Goal: Task Accomplishment & Management: Use online tool/utility

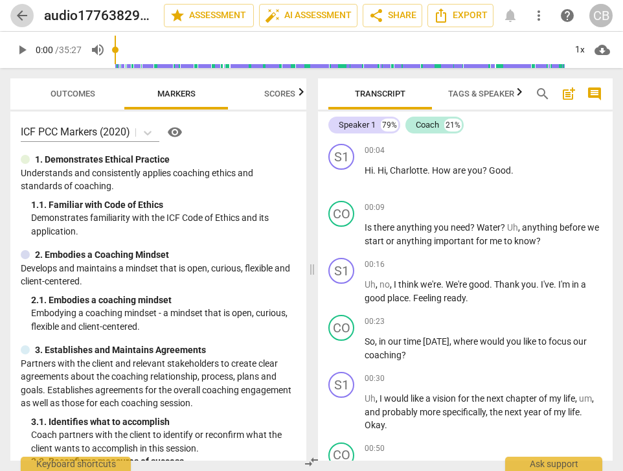
click at [21, 15] on span "arrow_back" at bounding box center [22, 16] width 16 height 16
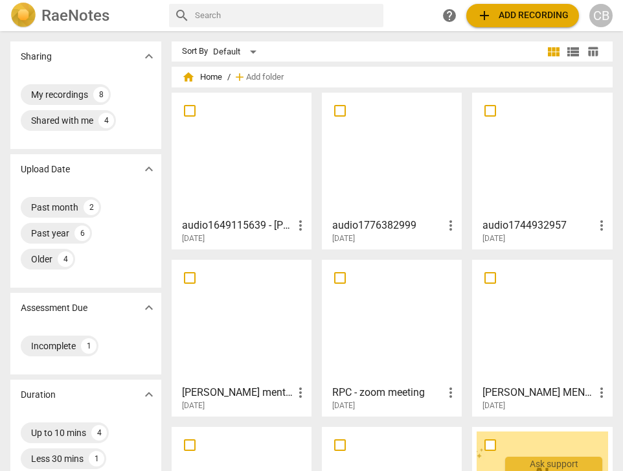
click at [536, 14] on span "add Add recording" at bounding box center [523, 16] width 92 height 16
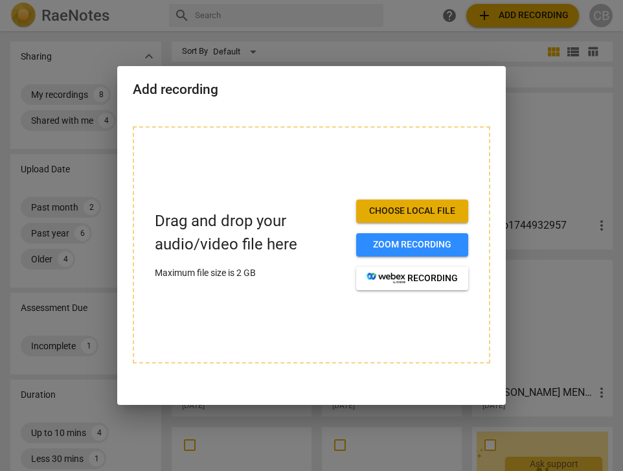
click at [401, 214] on span "Choose local file" at bounding box center [412, 211] width 91 height 13
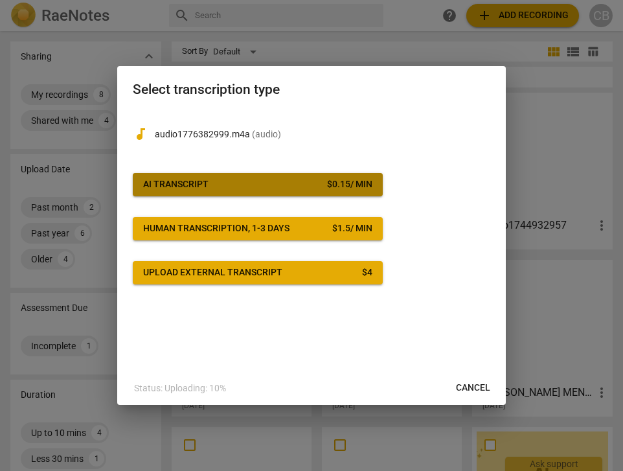
click at [319, 181] on span "AI Transcript $ 0.15 / min" at bounding box center [257, 184] width 229 height 13
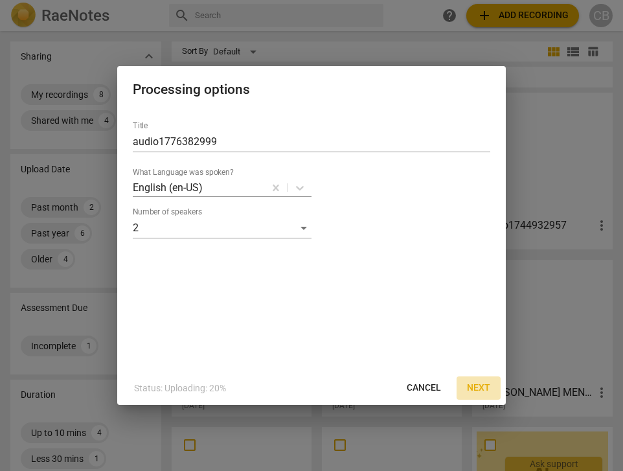
click at [487, 386] on span "Next" at bounding box center [478, 388] width 23 height 13
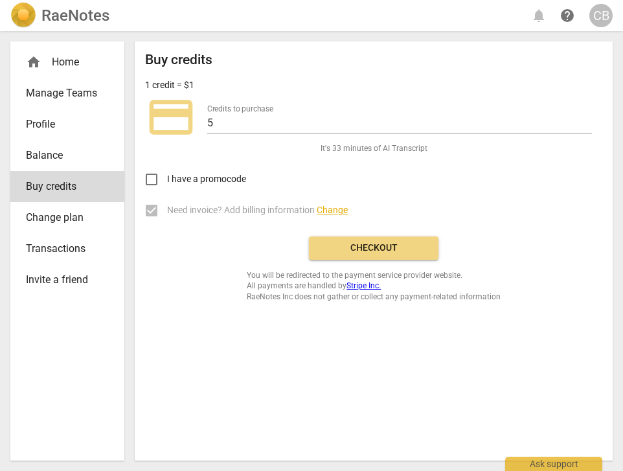
click at [367, 249] on span "Checkout" at bounding box center [373, 248] width 109 height 13
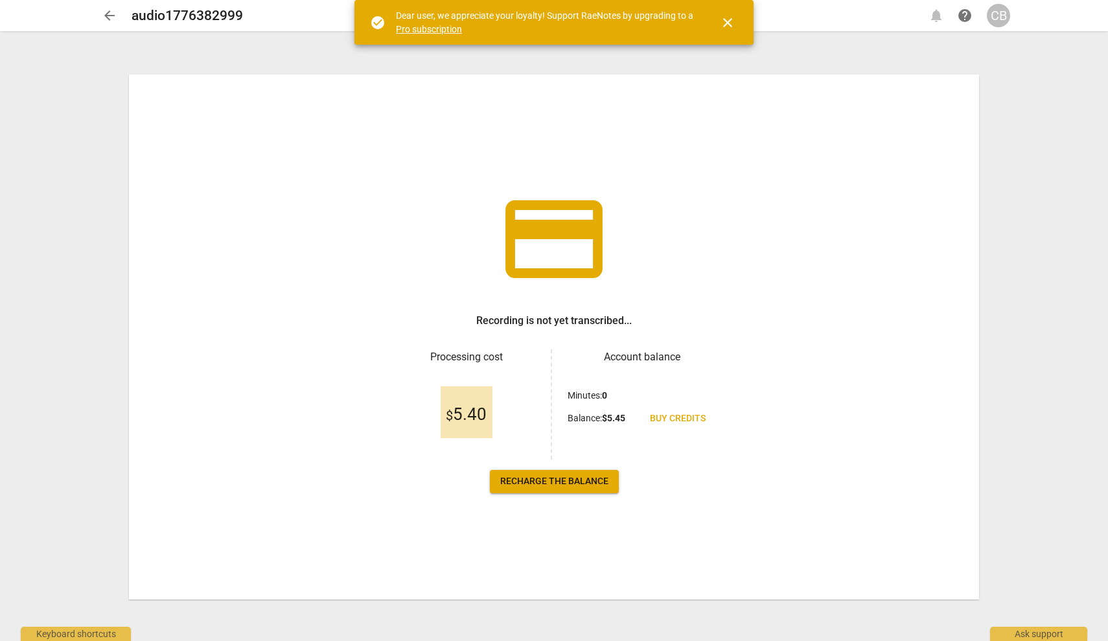
click at [587, 470] on span "Recharge the balance" at bounding box center [554, 481] width 108 height 13
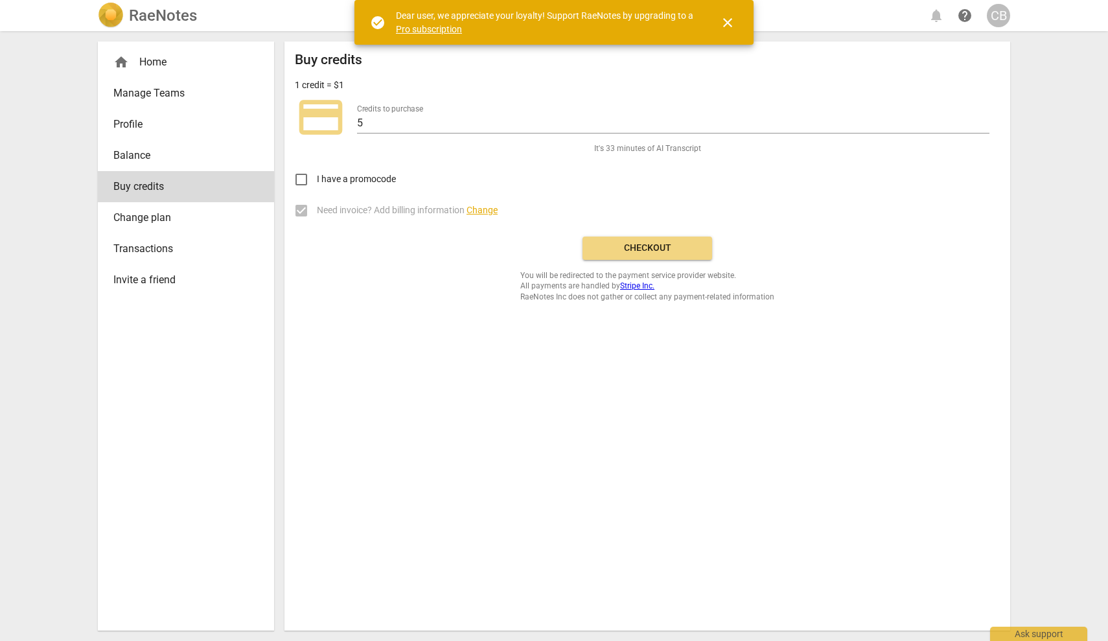
click at [623, 246] on span "Checkout" at bounding box center [647, 248] width 109 height 13
click at [623, 23] on span "close" at bounding box center [728, 23] width 16 height 16
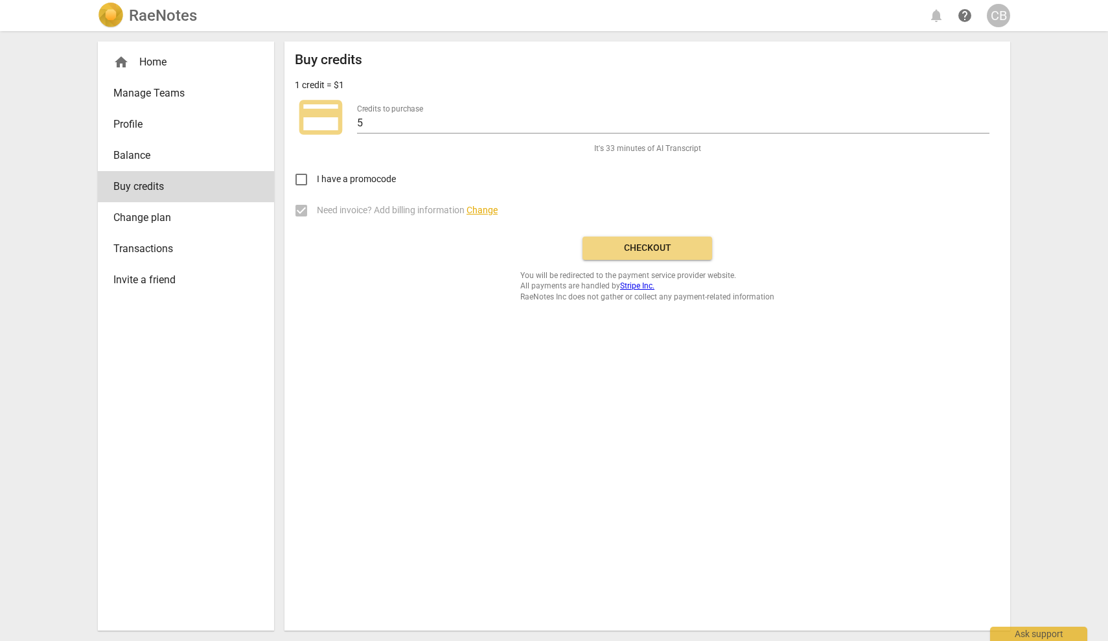
click at [148, 62] on div "home Home" at bounding box center [180, 62] width 135 height 16
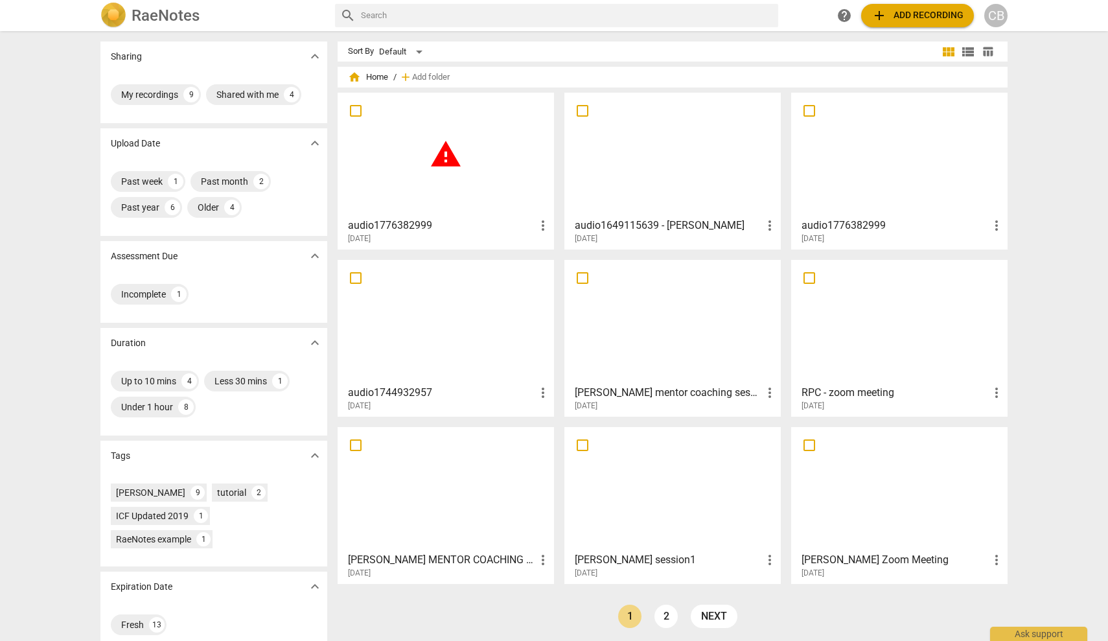
click at [441, 161] on span "warning" at bounding box center [446, 154] width 32 height 32
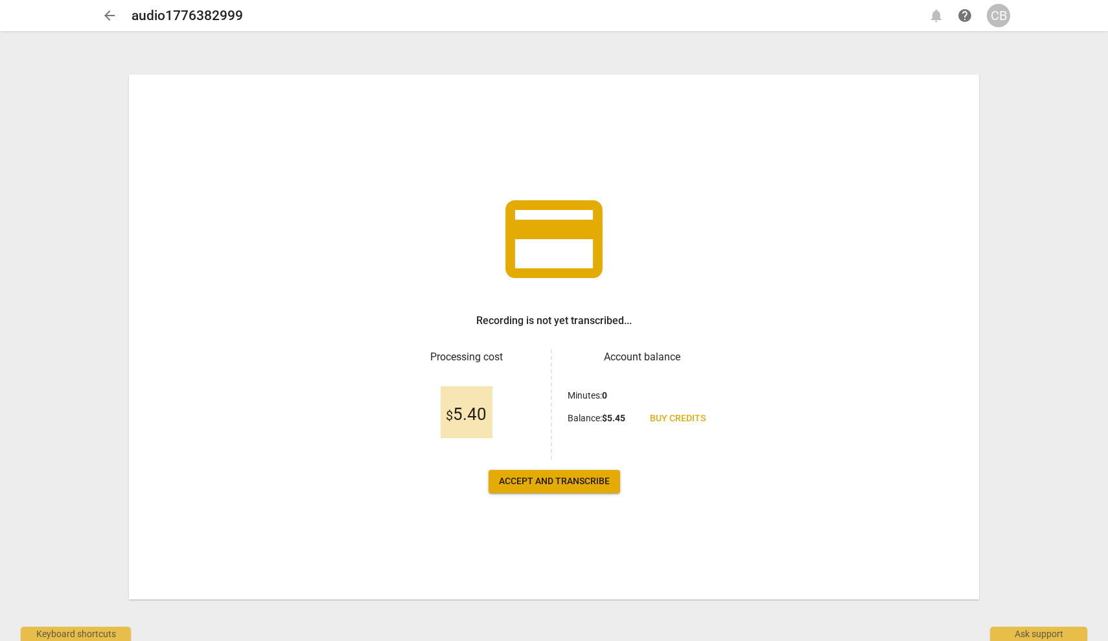
click at [550, 470] on span "Accept and transcribe" at bounding box center [554, 481] width 111 height 13
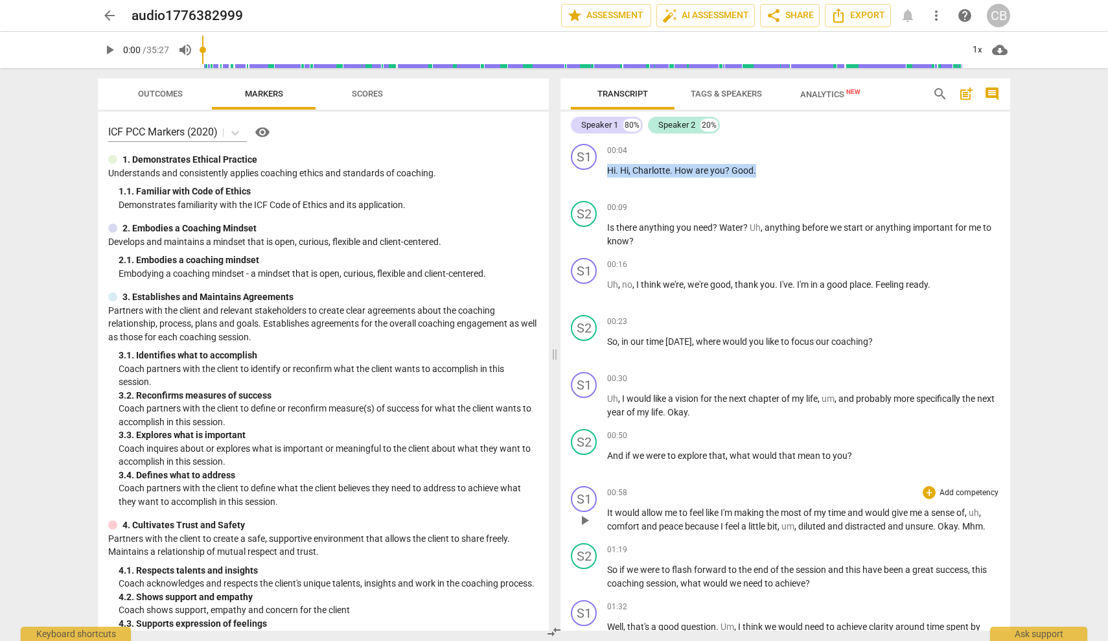
drag, startPoint x: 610, startPoint y: 170, endPoint x: 652, endPoint y: 489, distance: 322.3
click at [623, 470] on div "S1 play_arrow pause 00:04 + Add competency keyboard_arrow_right Hi . Hi , [PERS…" at bounding box center [785, 385] width 450 height 492
click at [623, 95] on span "comment" at bounding box center [992, 94] width 16 height 16
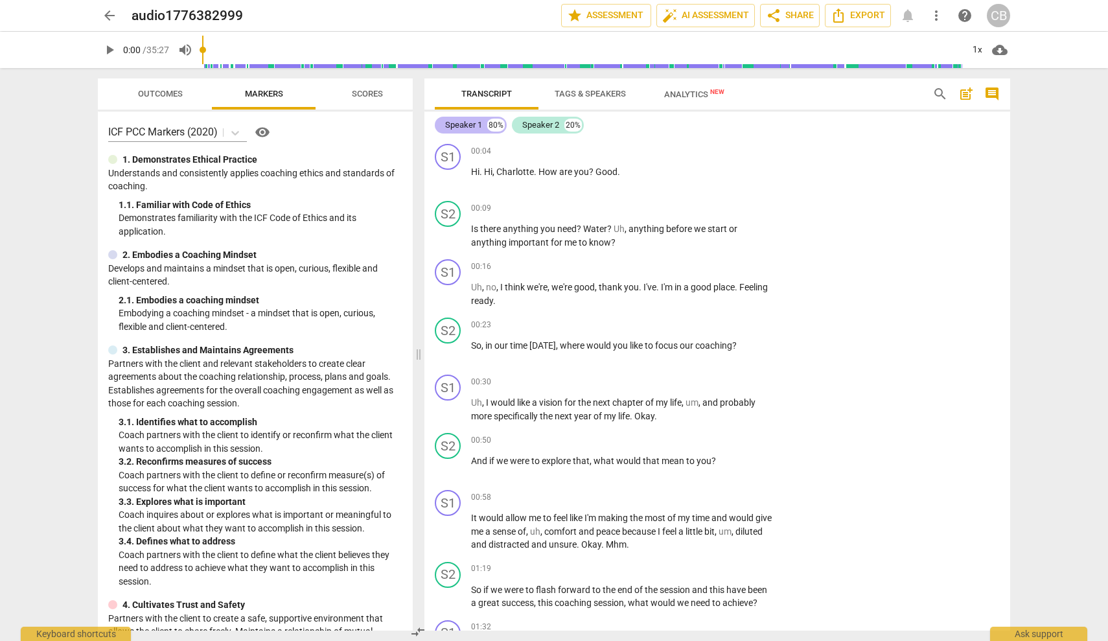
click at [496, 126] on div "80%" at bounding box center [495, 125] width 17 height 13
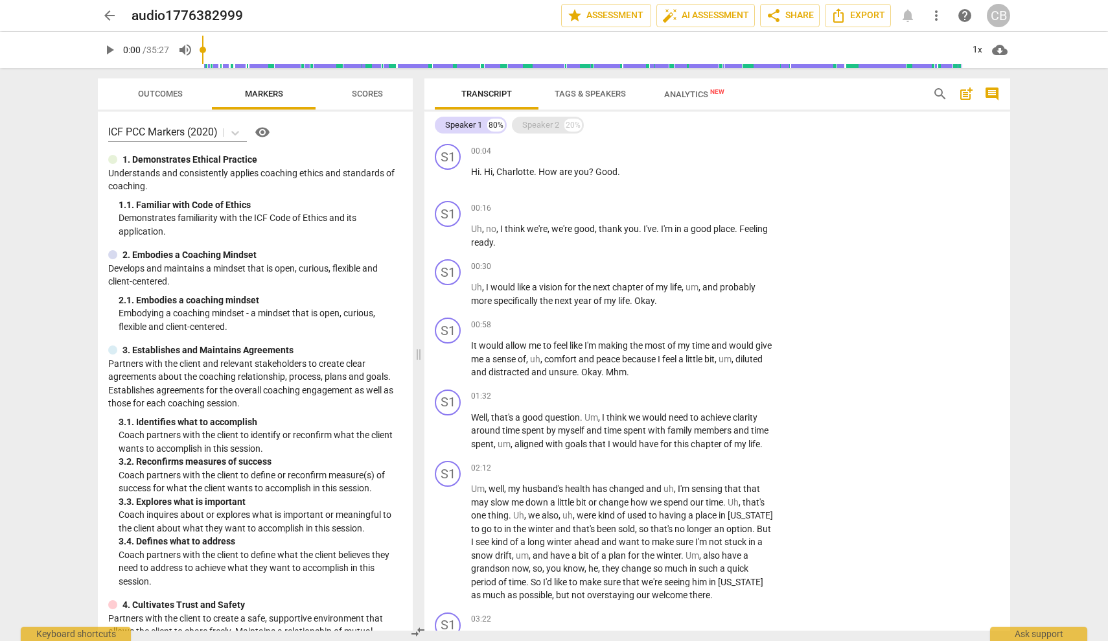
click at [568, 123] on div "20%" at bounding box center [572, 125] width 17 height 13
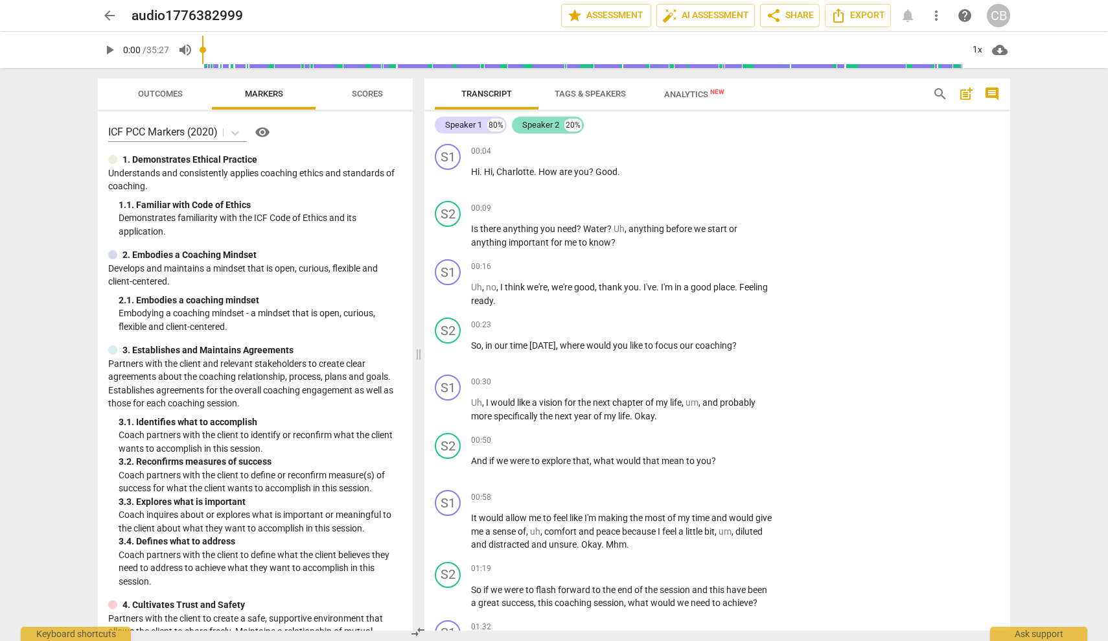
drag, startPoint x: 575, startPoint y: 123, endPoint x: 549, endPoint y: 124, distance: 25.9
click at [575, 123] on div "20%" at bounding box center [572, 125] width 17 height 13
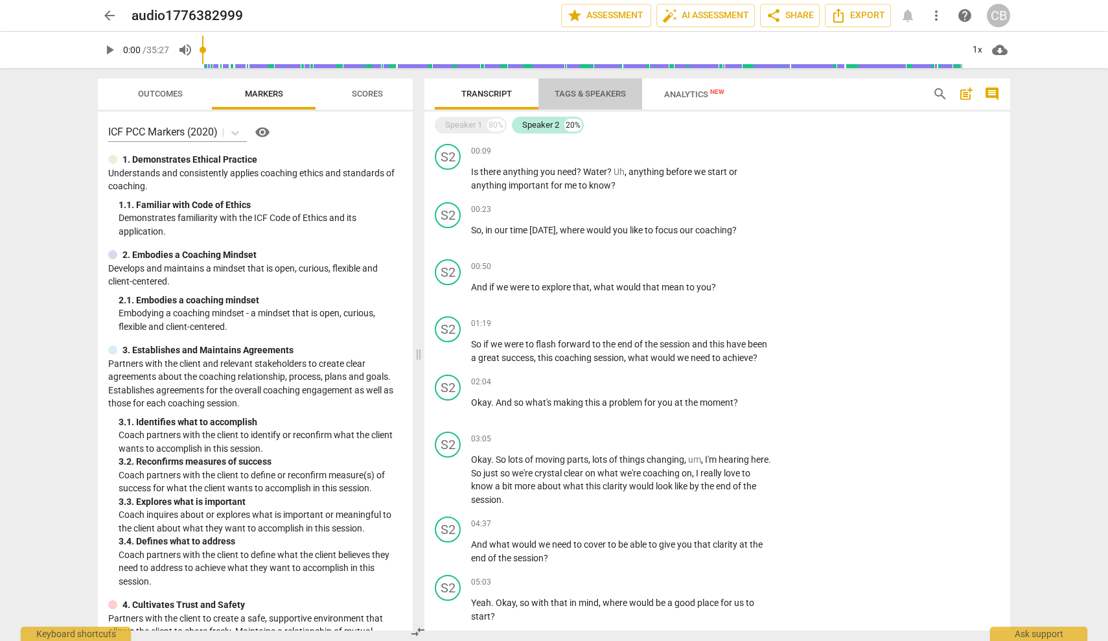
click at [605, 97] on span "Tags & Speakers" at bounding box center [590, 94] width 71 height 10
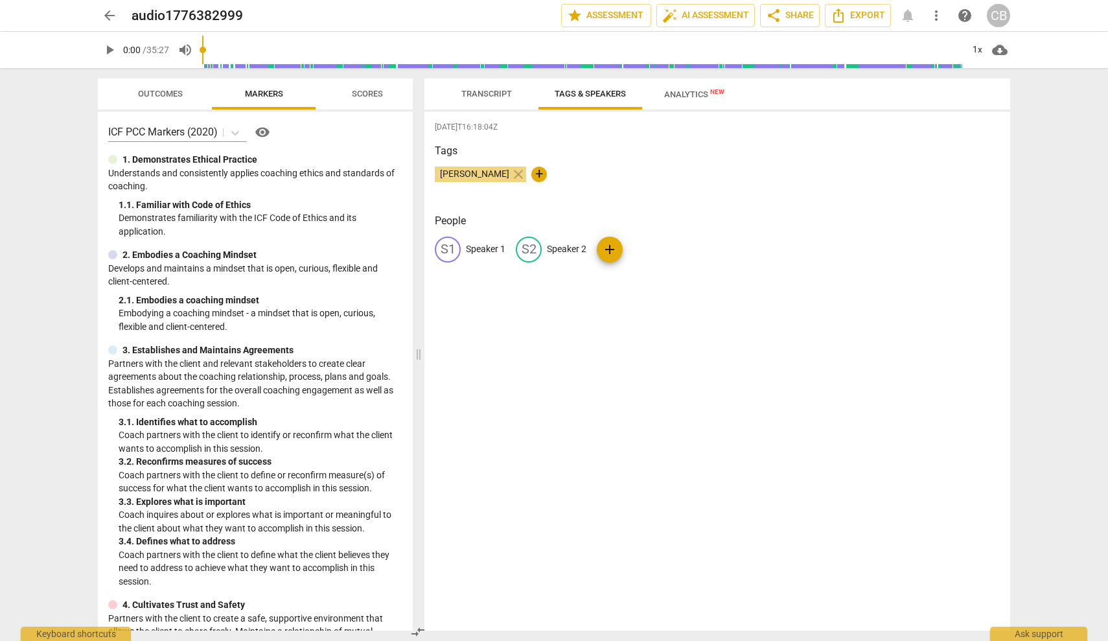
click at [570, 251] on p "Speaker 2" at bounding box center [567, 249] width 40 height 14
type input "coach"
click at [525, 348] on div "[DATE]T16:18:04Z Tags [PERSON_NAME] close + People S1 Speaker 1 edit coach dele…" at bounding box center [717, 370] width 586 height 519
click at [487, 97] on span "Transcript" at bounding box center [486, 94] width 51 height 10
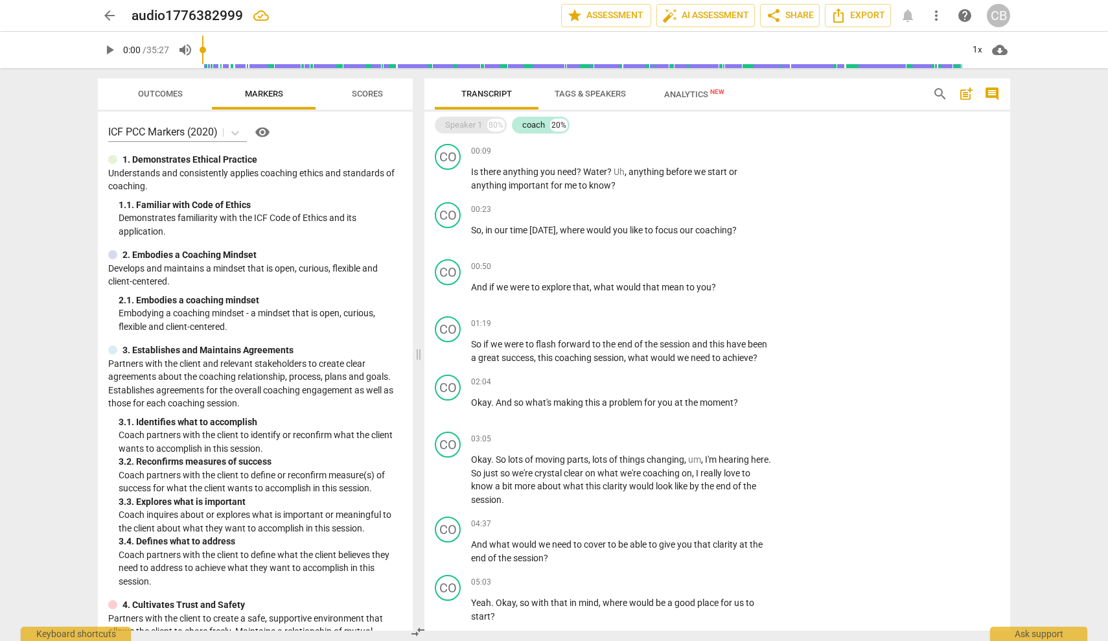
click at [459, 122] on div "Speaker 1" at bounding box center [463, 125] width 37 height 13
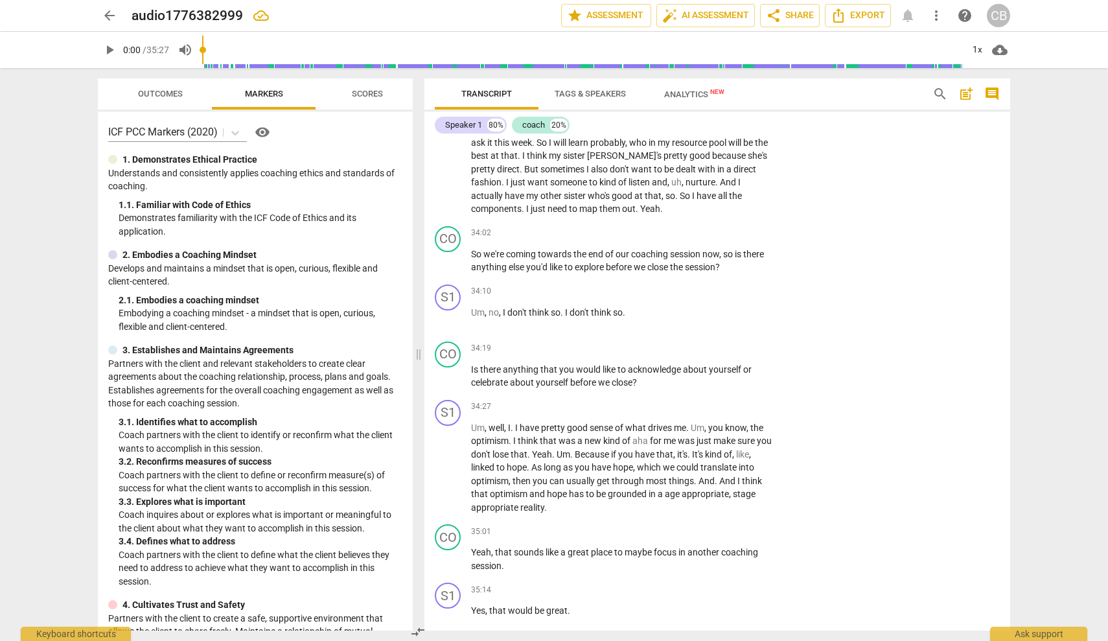
scroll to position [7593, 0]
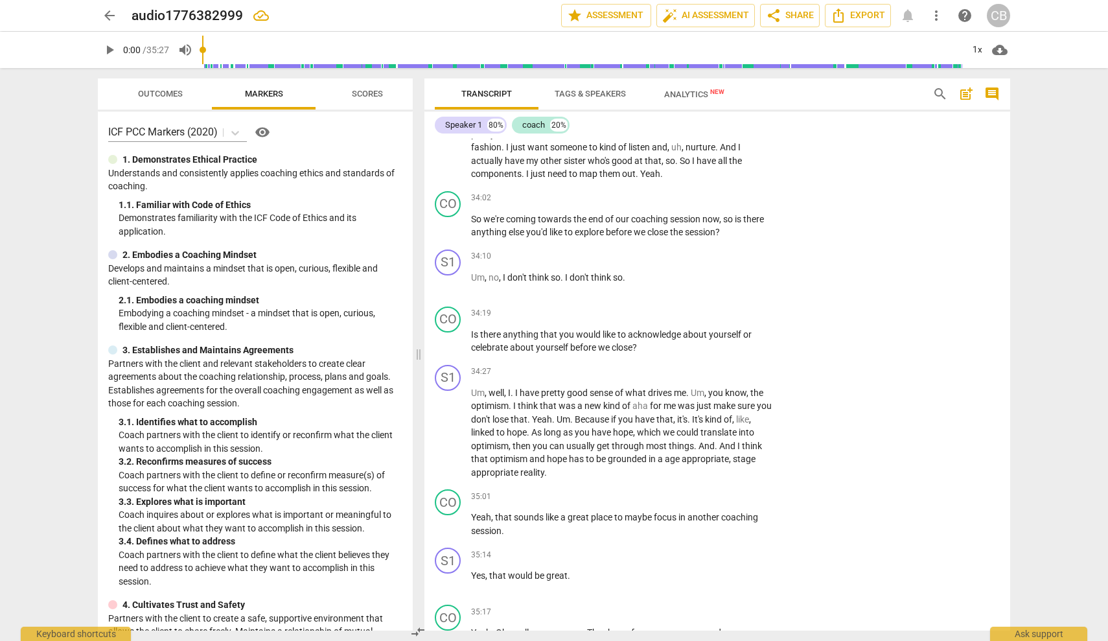
drag, startPoint x: 473, startPoint y: 172, endPoint x: 632, endPoint y: 557, distance: 416.6
click at [623, 470] on div "S1 play_arrow pause 00:04 + Add competency keyboard_arrow_right Hi . Hi , [PERS…" at bounding box center [717, 385] width 586 height 492
drag, startPoint x: 590, startPoint y: 507, endPoint x: 581, endPoint y: 480, distance: 27.9
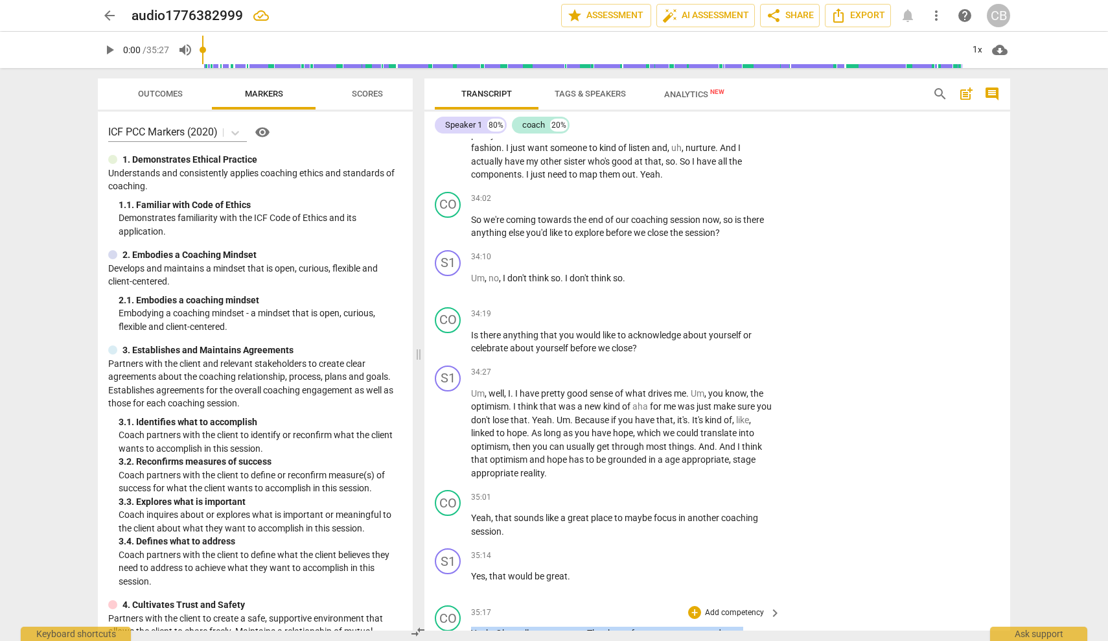
click at [581, 470] on div "35:17 + Add competency keyboard_arrow_right Yeah . Okay , all wrap up now . Tha…" at bounding box center [626, 629] width 311 height 48
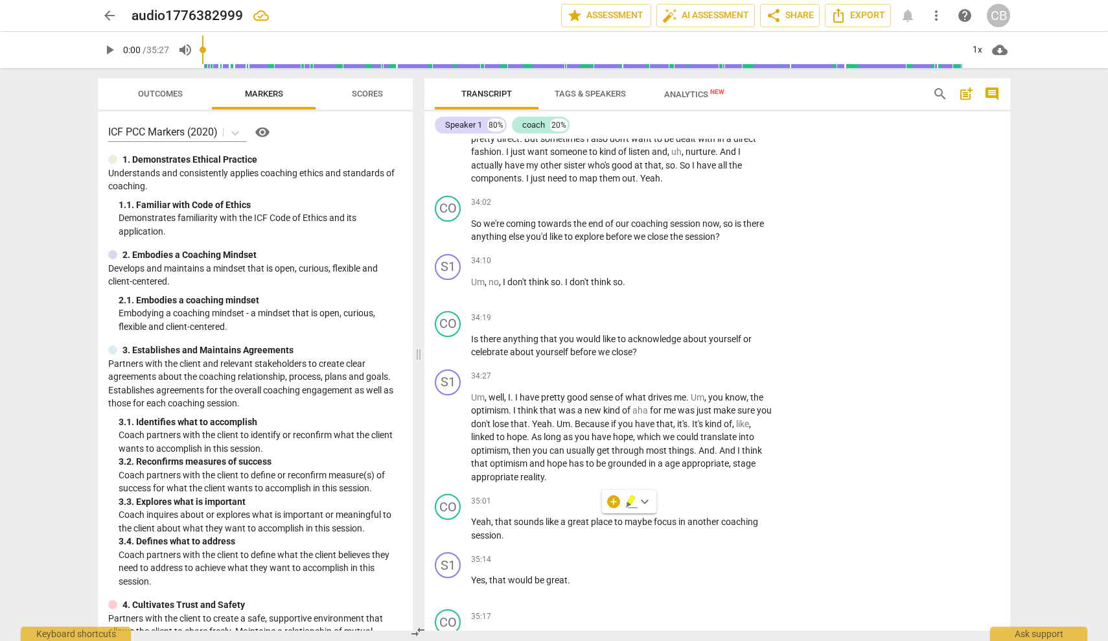
drag, startPoint x: 627, startPoint y: 560, endPoint x: 610, endPoint y: 235, distance: 325.1
click at [603, 232] on div "S1 play_arrow pause 00:04 + Add competency keyboard_arrow_right Hi . Hi , [PERS…" at bounding box center [717, 385] width 586 height 492
click at [616, 336] on span "like" at bounding box center [610, 341] width 15 height 10
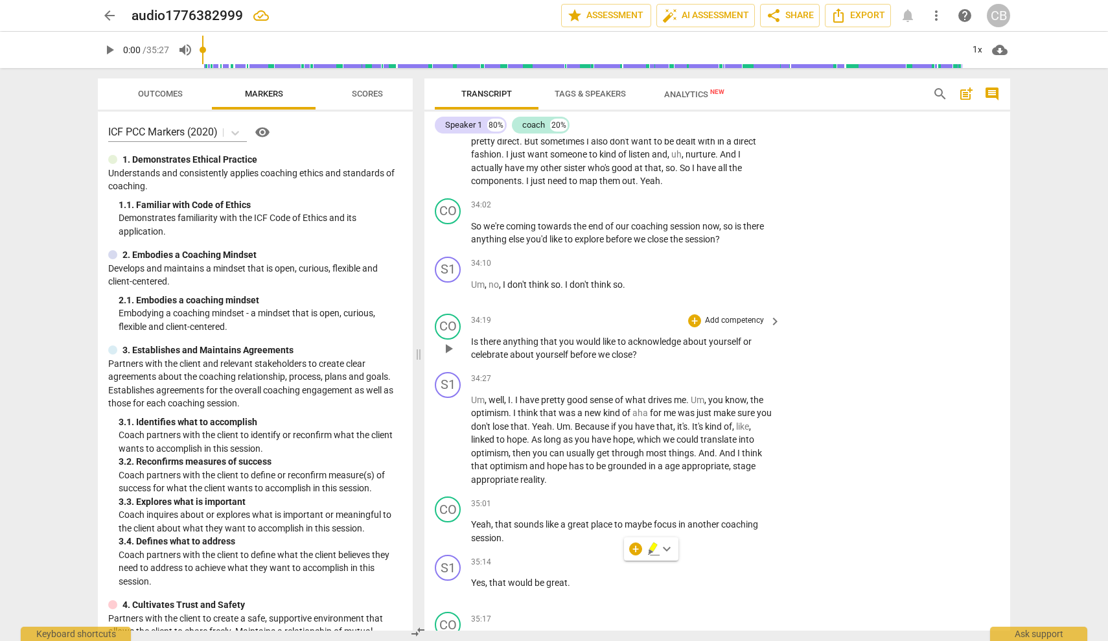
scroll to position [7587, 0]
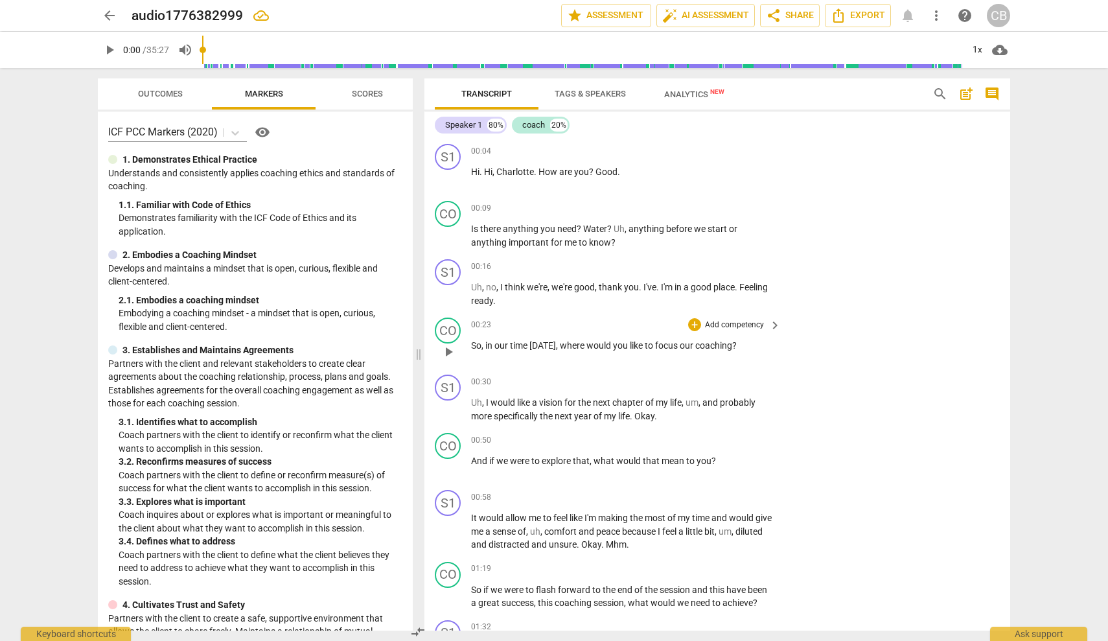
scroll to position [0, 0]
click at [623, 97] on span "post_add" at bounding box center [966, 94] width 16 height 16
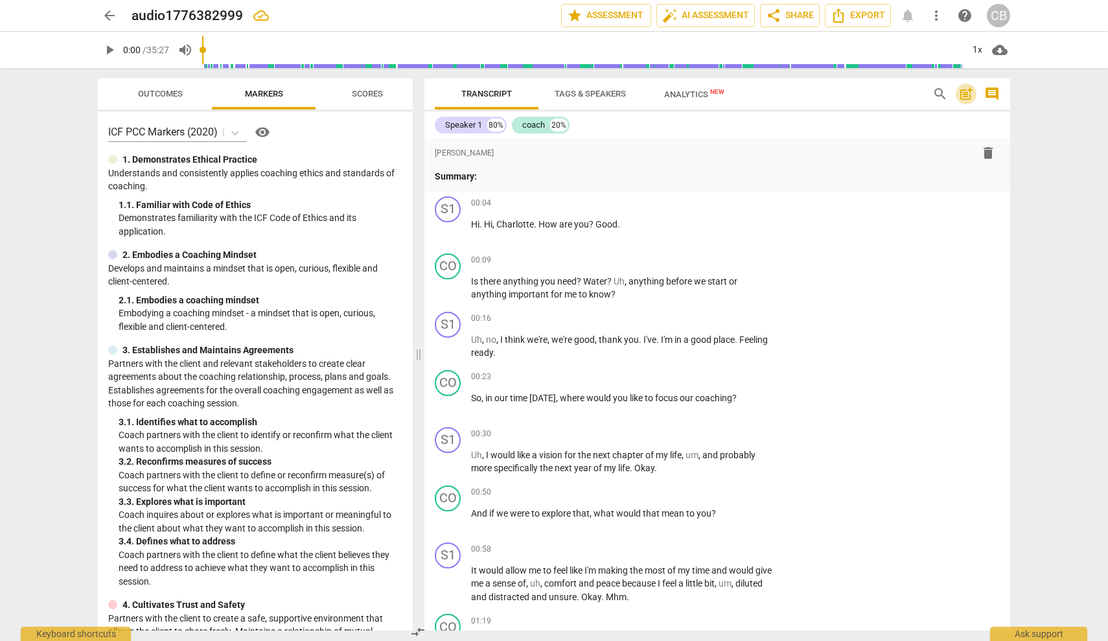
click at [623, 97] on span "post_add" at bounding box center [966, 94] width 16 height 16
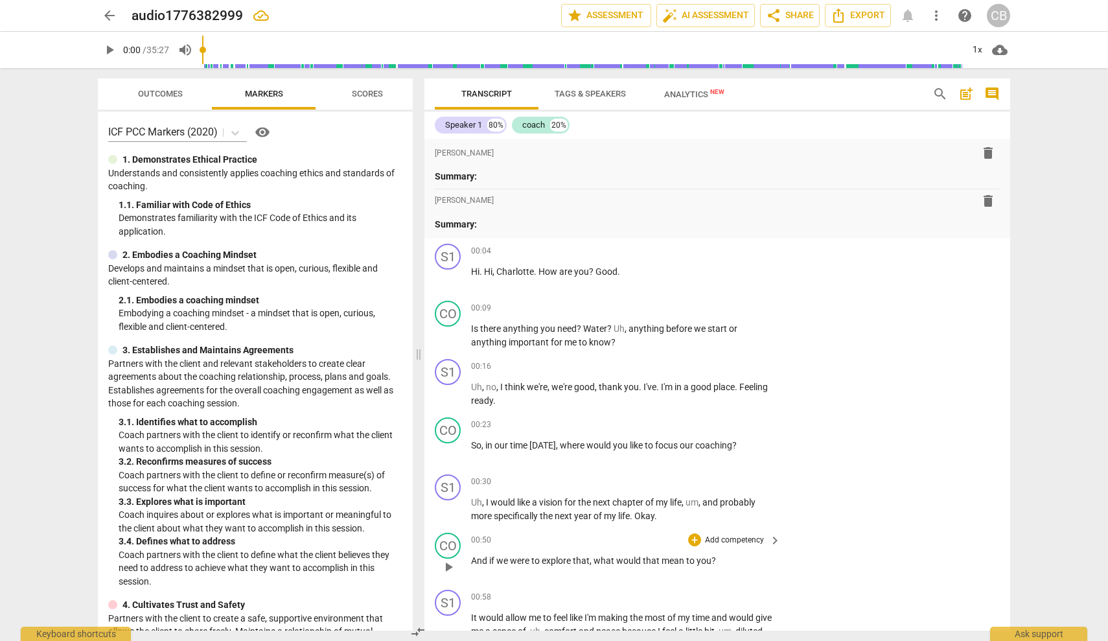
click at [623, 470] on div "CO play_arrow pause 00:50 + Add competency keyboard_arrow_right And if we were …" at bounding box center [717, 555] width 586 height 57
click at [623, 91] on span "comment" at bounding box center [992, 94] width 16 height 16
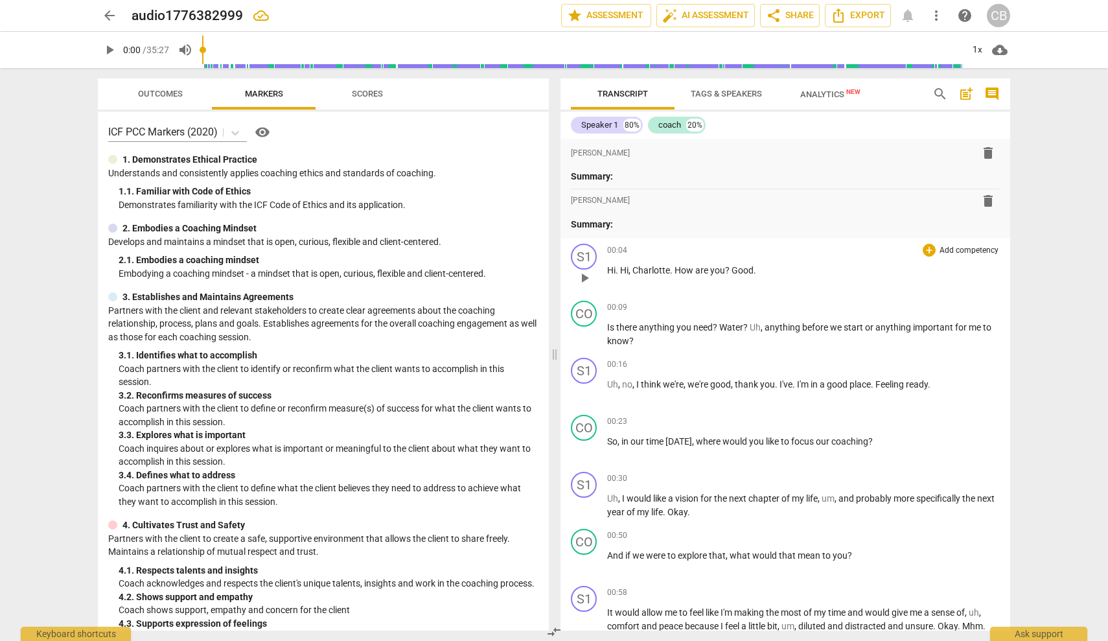
click at [606, 268] on div "S1 play_arrow pause" at bounding box center [589, 267] width 36 height 47
click at [609, 269] on span "Hi" at bounding box center [611, 270] width 8 height 10
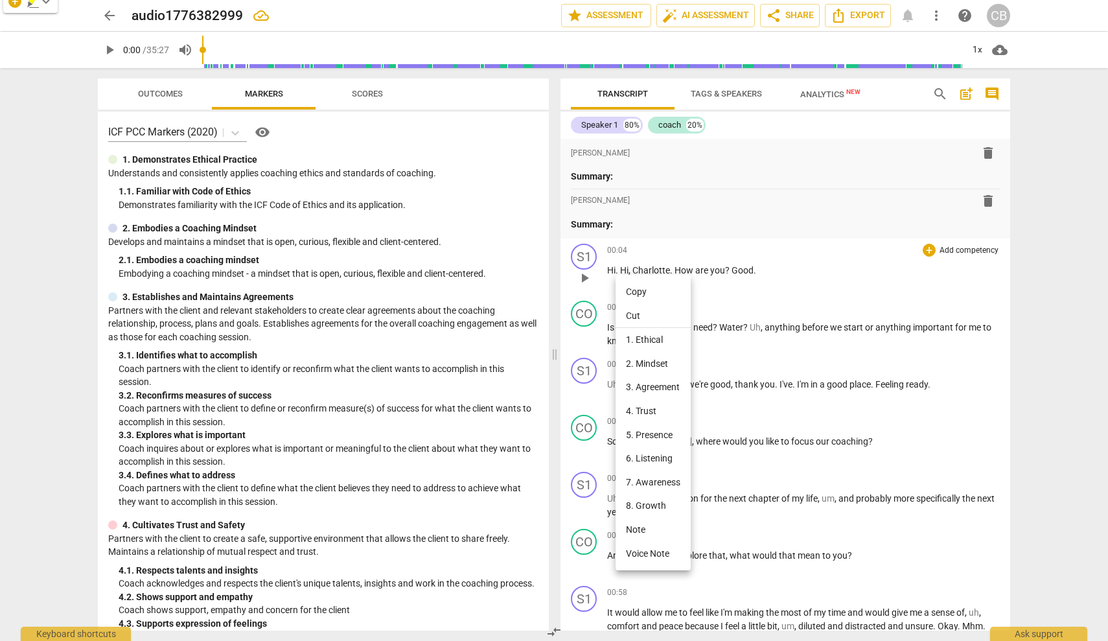
drag, startPoint x: 848, startPoint y: 276, endPoint x: 667, endPoint y: 275, distance: 181.4
click at [623, 275] on div at bounding box center [554, 320] width 1108 height 641
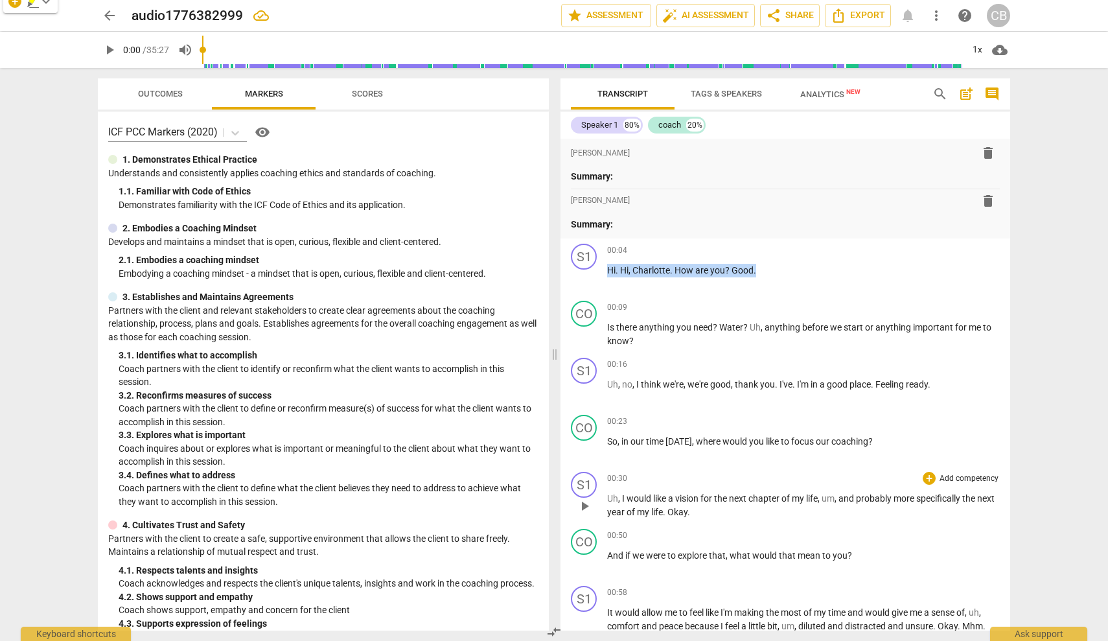
drag, startPoint x: 609, startPoint y: 270, endPoint x: 791, endPoint y: 481, distance: 278.4
click at [623, 470] on div "format_bold format_list_bulleted [PERSON_NAME] delete Summary: format_bold form…" at bounding box center [785, 385] width 450 height 492
click at [623, 17] on span "Export" at bounding box center [858, 16] width 54 height 16
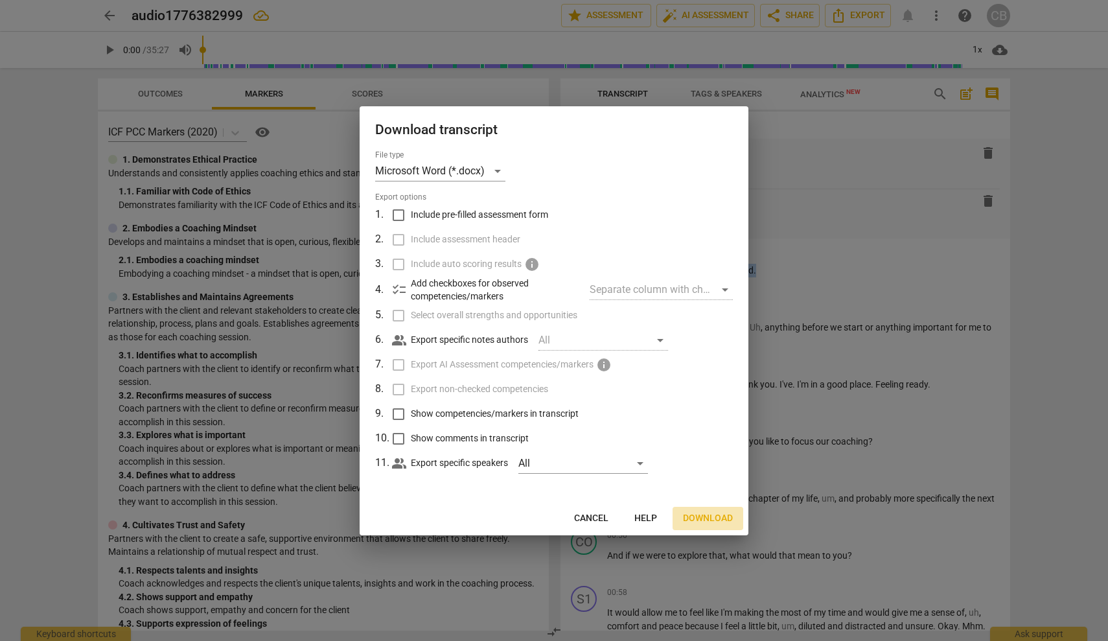
click at [623, 470] on span "Download" at bounding box center [708, 518] width 50 height 13
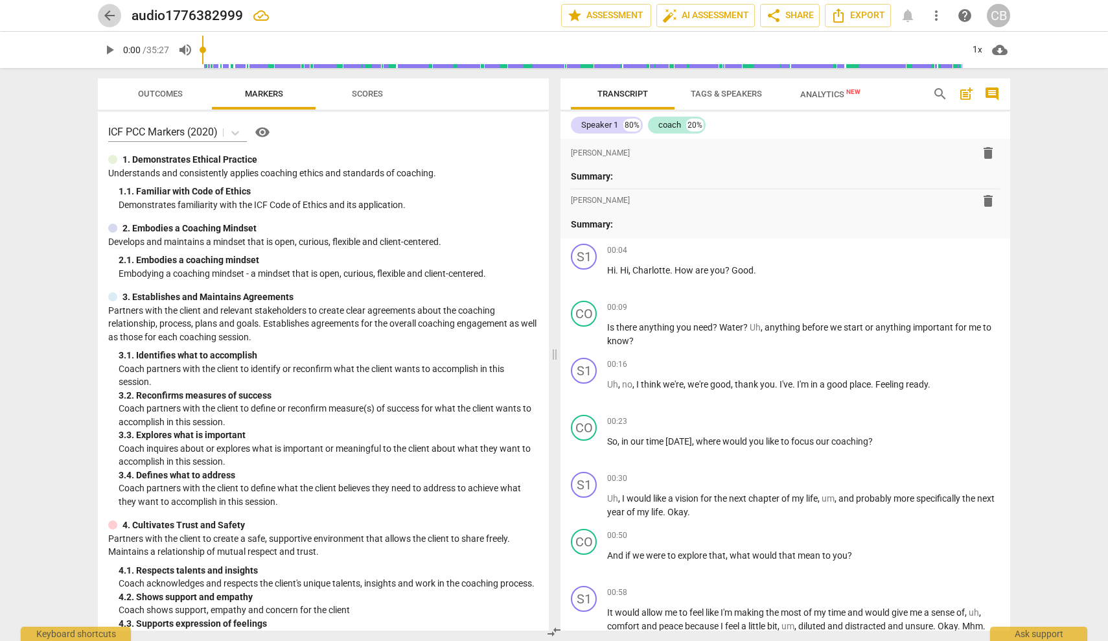
click at [110, 12] on span "arrow_back" at bounding box center [110, 16] width 16 height 16
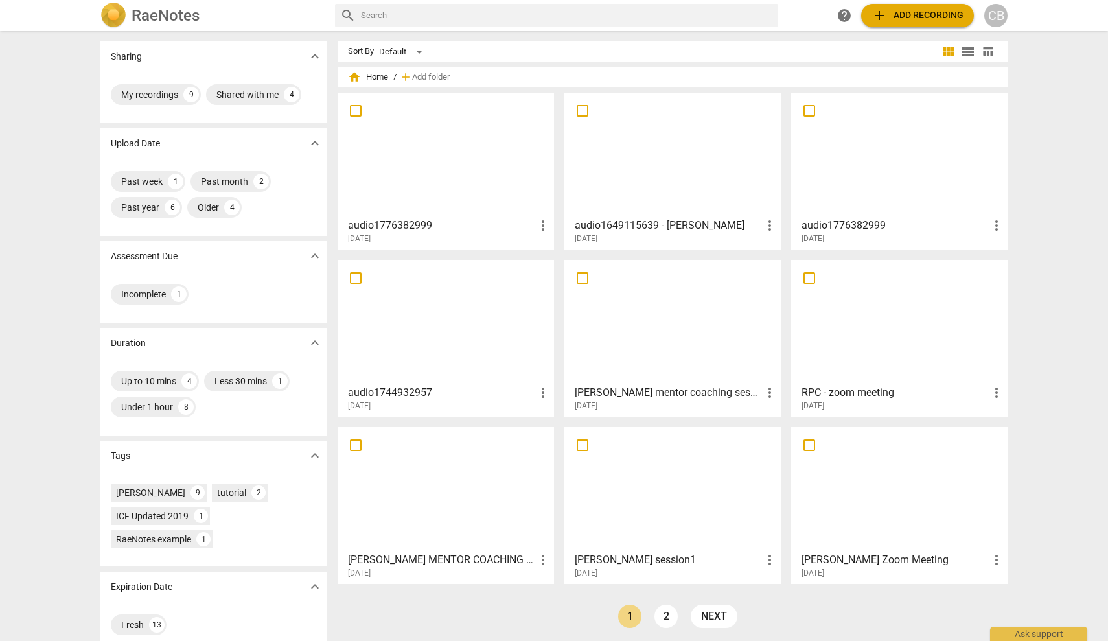
click at [426, 179] on div at bounding box center [445, 154] width 207 height 115
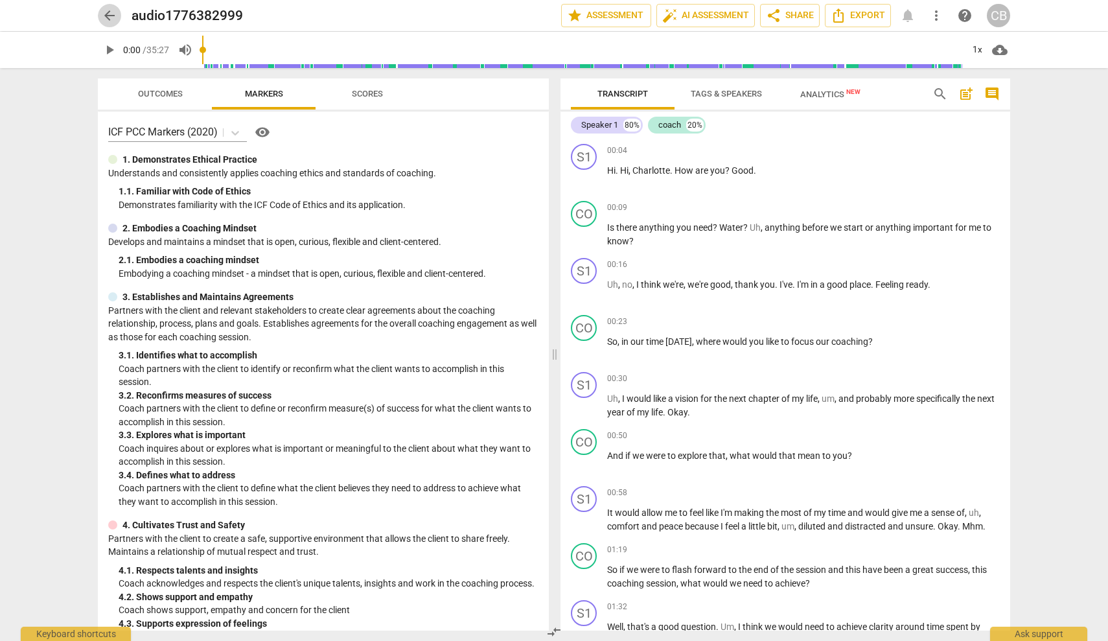
click at [111, 14] on span "arrow_back" at bounding box center [110, 16] width 16 height 16
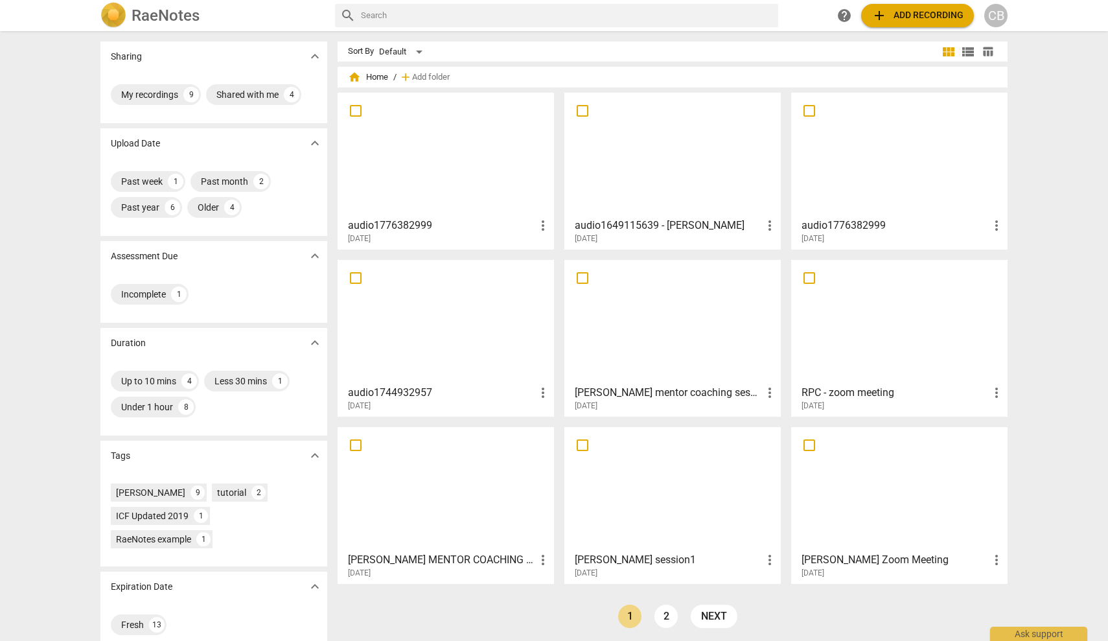
click at [423, 187] on div at bounding box center [445, 154] width 207 height 115
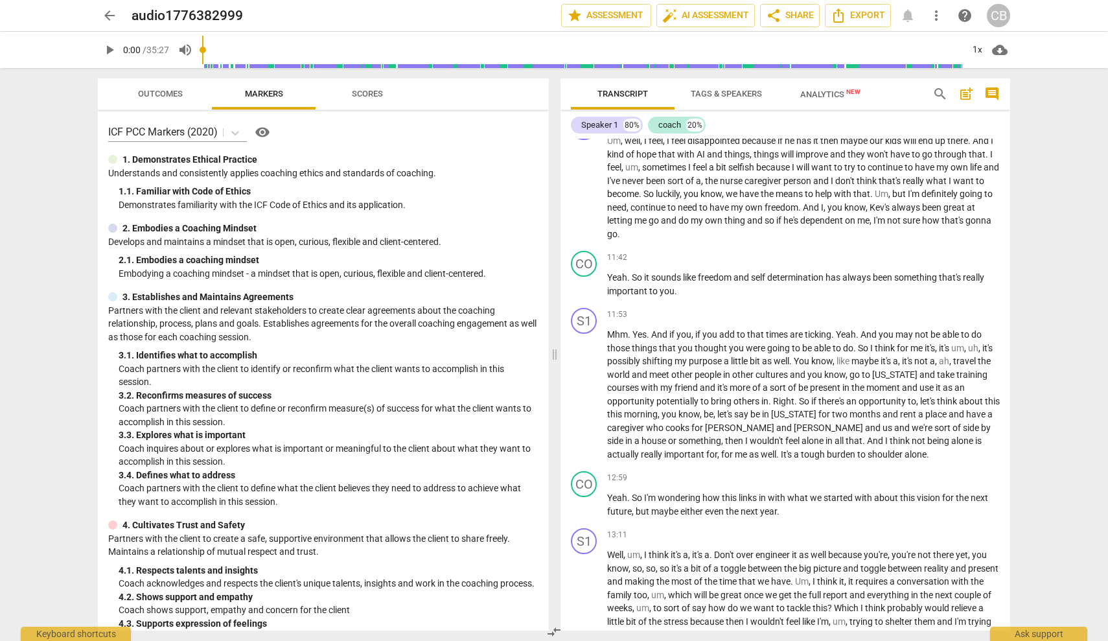
scroll to position [2268, 0]
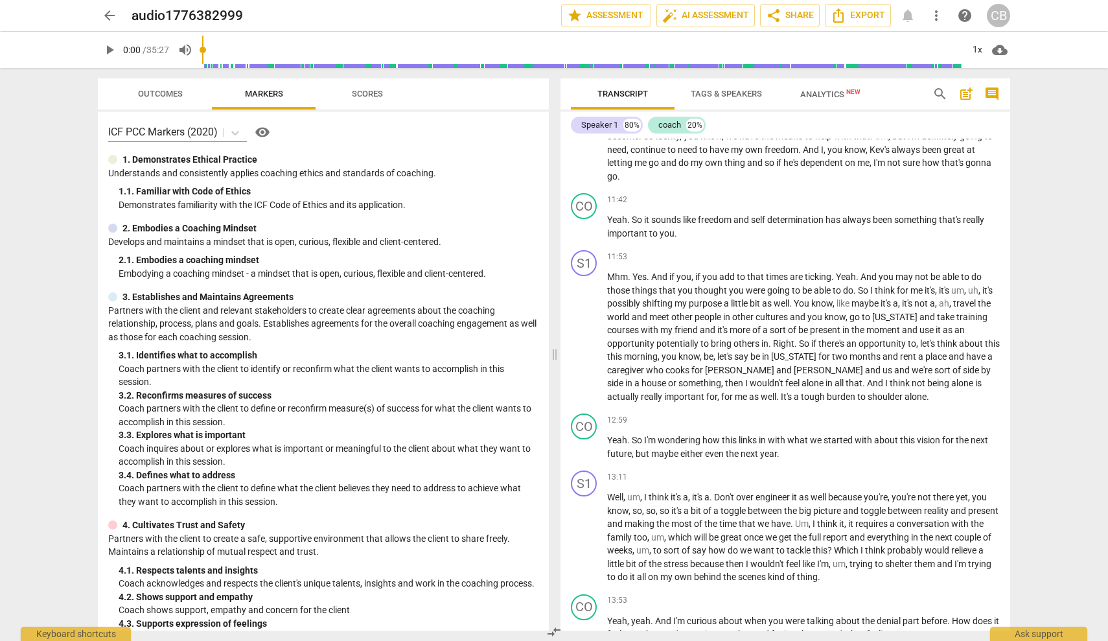
click at [108, 17] on span "arrow_back" at bounding box center [110, 16] width 16 height 16
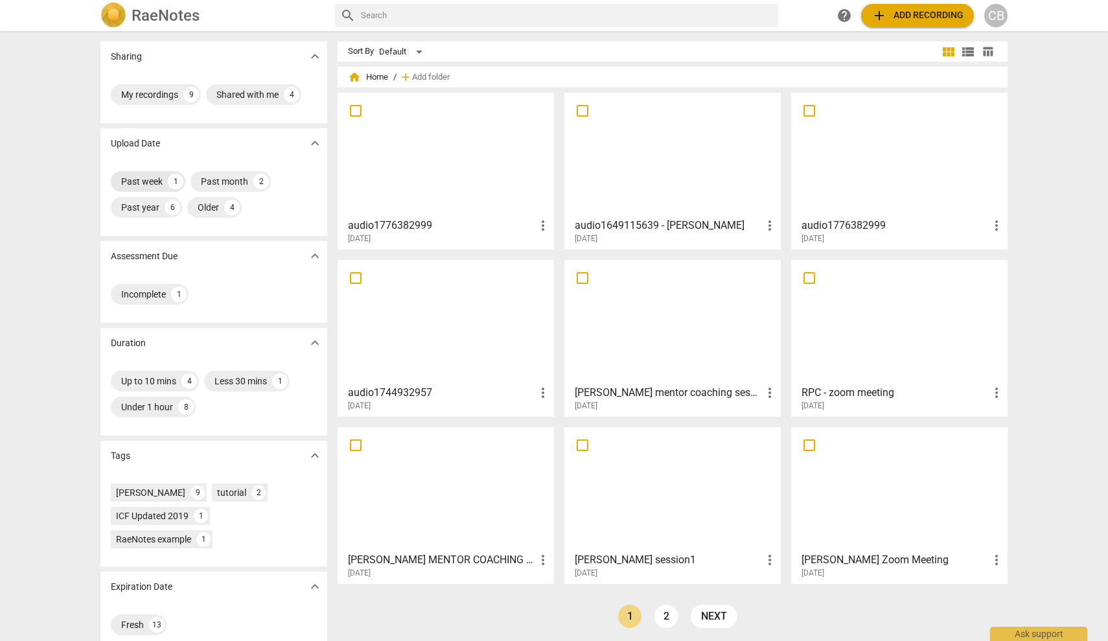
click at [151, 180] on div "Past week" at bounding box center [141, 181] width 41 height 13
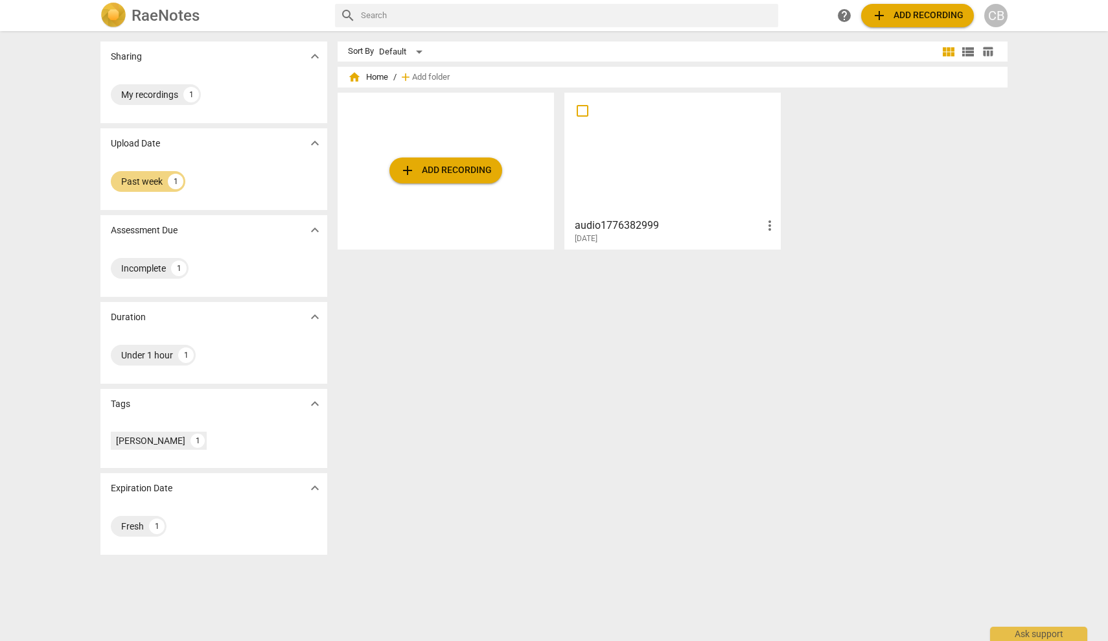
click at [623, 158] on div at bounding box center [672, 154] width 207 height 115
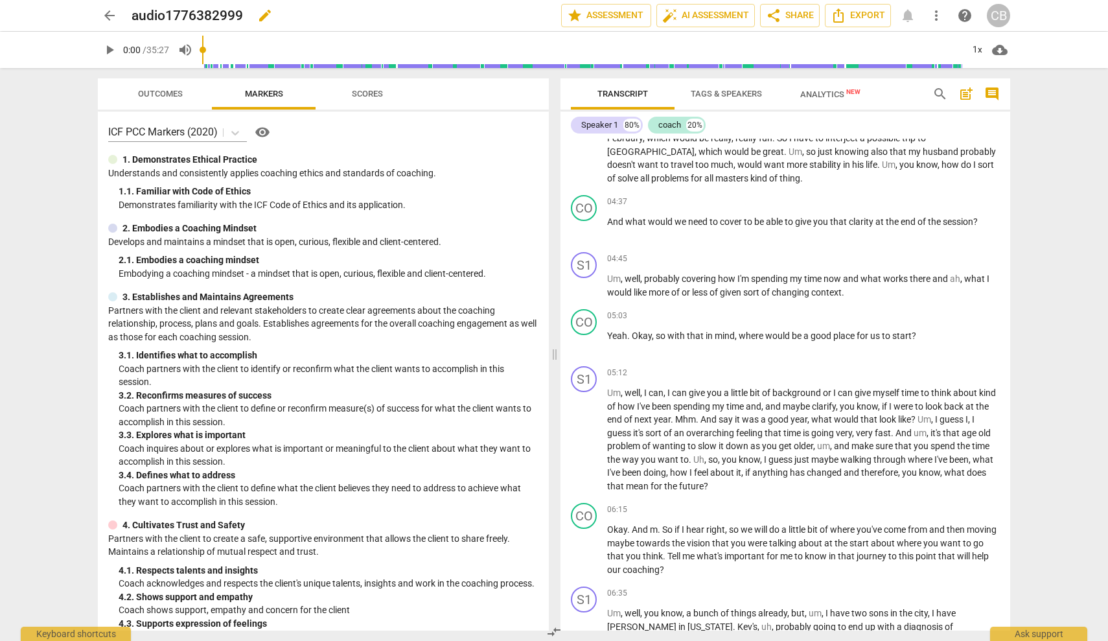
scroll to position [880, 0]
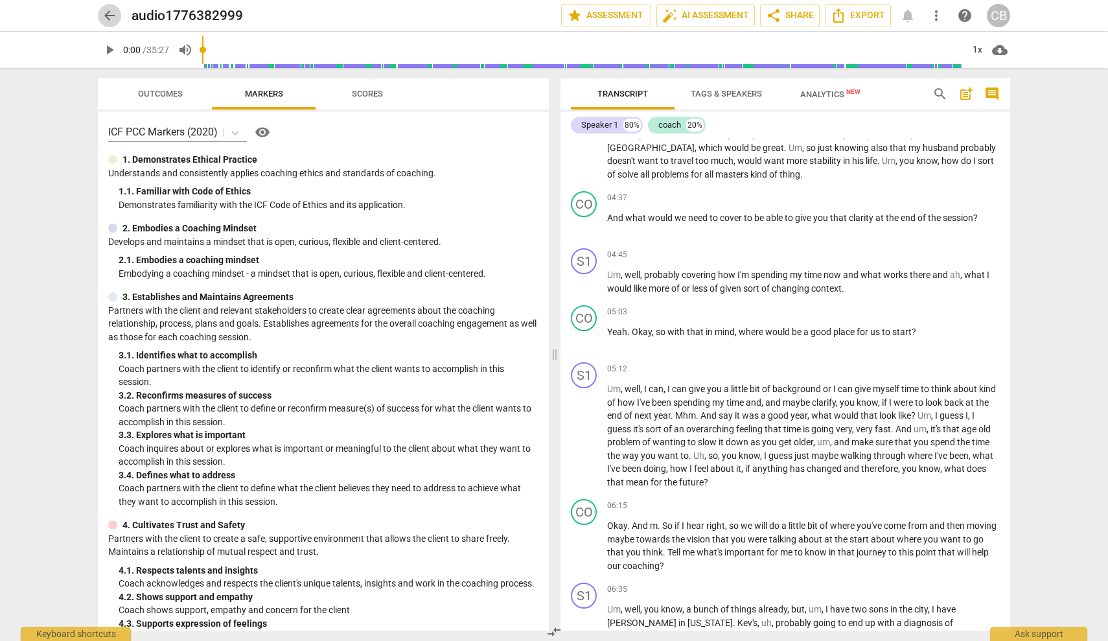
click at [109, 21] on span "arrow_back" at bounding box center [110, 16] width 16 height 16
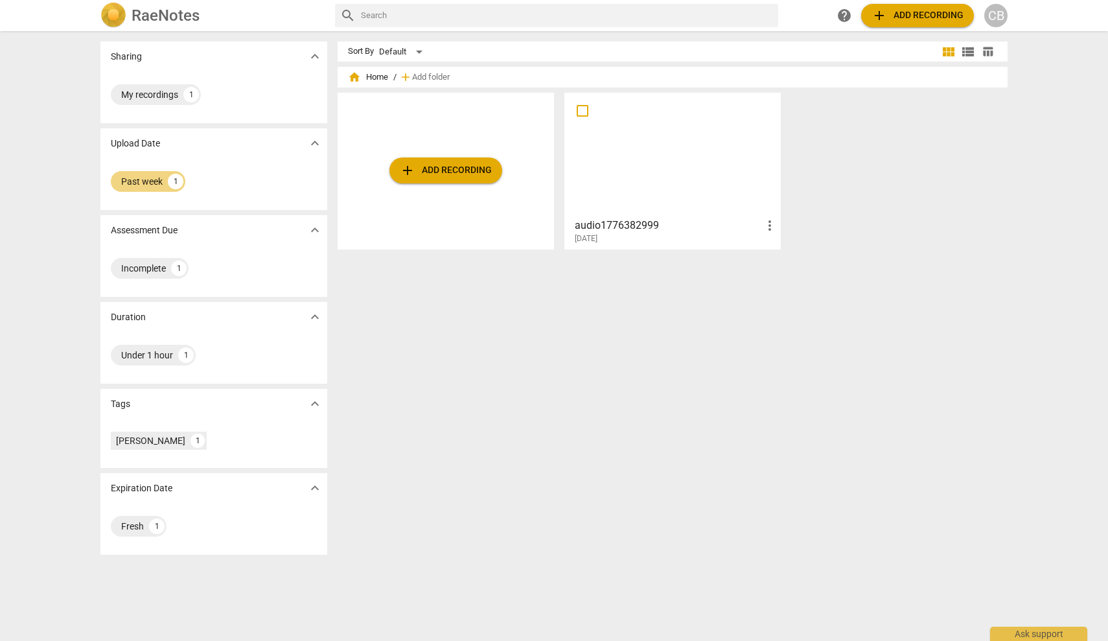
click at [444, 171] on span "add Add recording" at bounding box center [446, 171] width 92 height 16
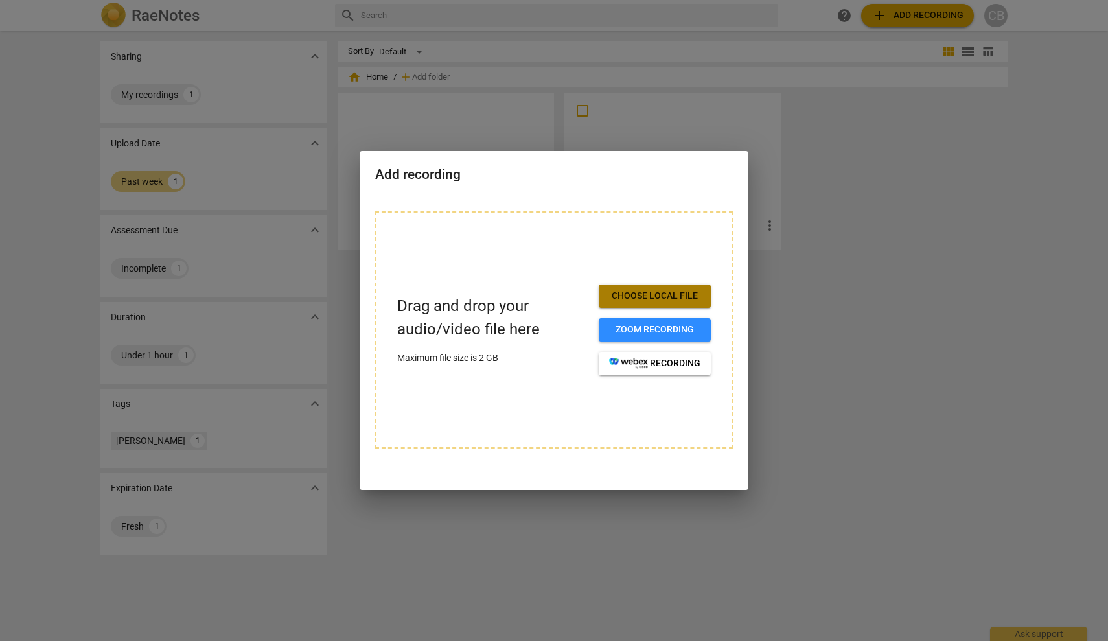
click at [623, 295] on span "Choose local file" at bounding box center [654, 296] width 91 height 13
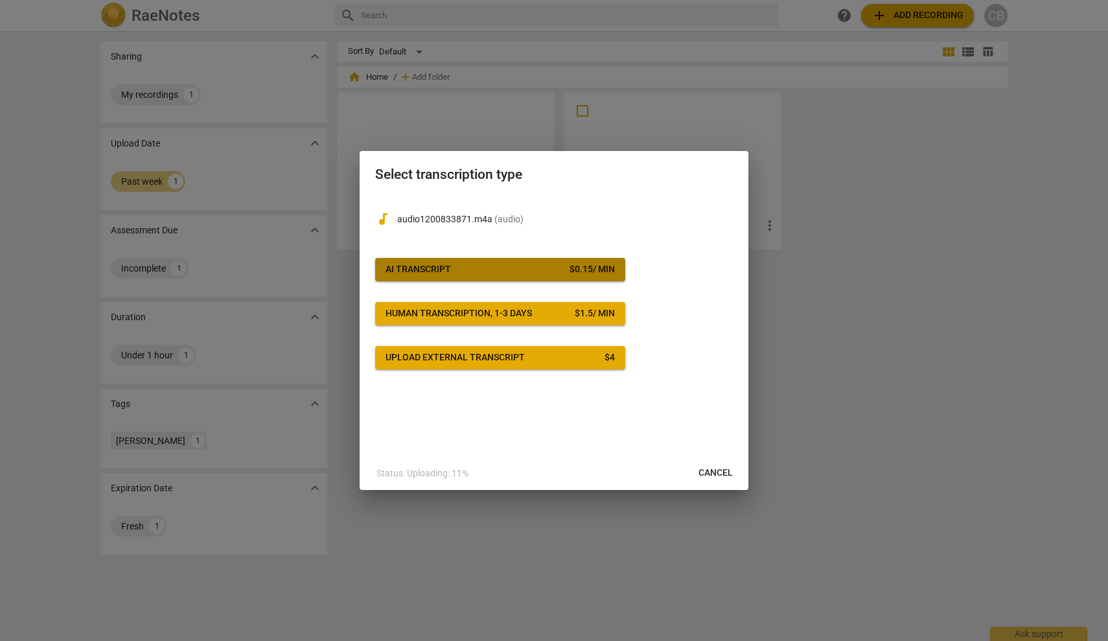
click at [588, 268] on div "$ 0.15 / min" at bounding box center [592, 269] width 45 height 13
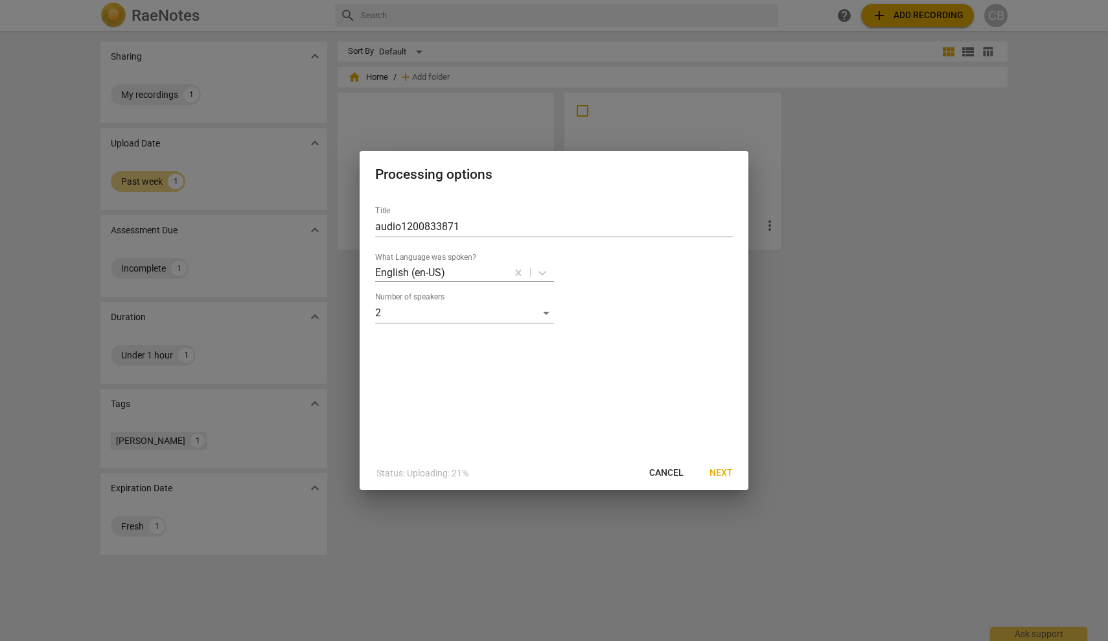
click at [623, 470] on span "Next" at bounding box center [721, 473] width 23 height 13
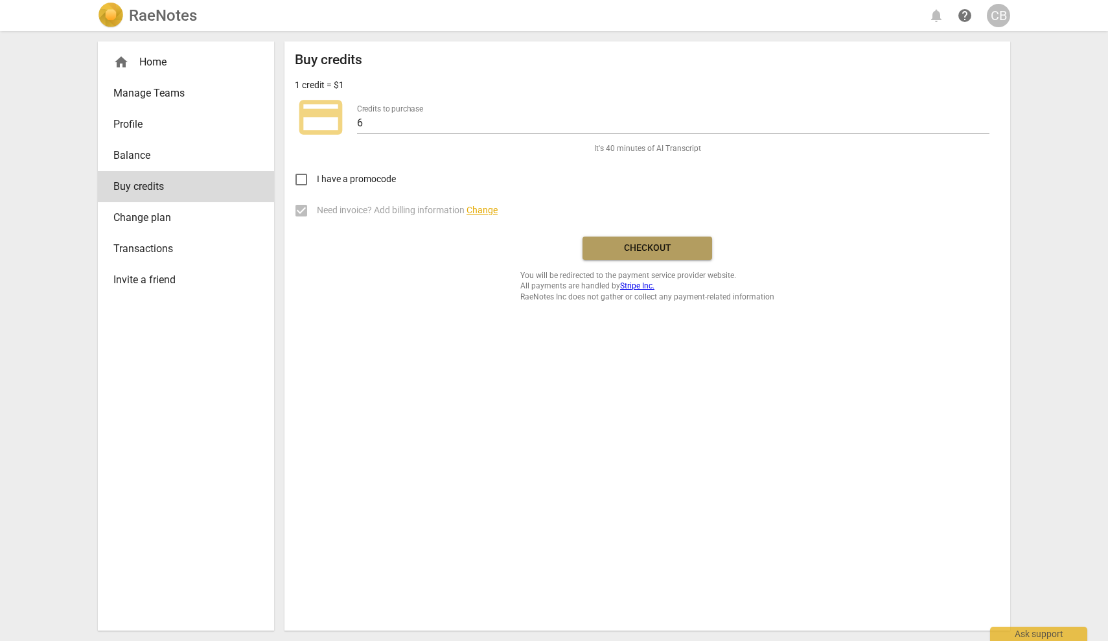
click at [623, 249] on span "Checkout" at bounding box center [647, 248] width 109 height 13
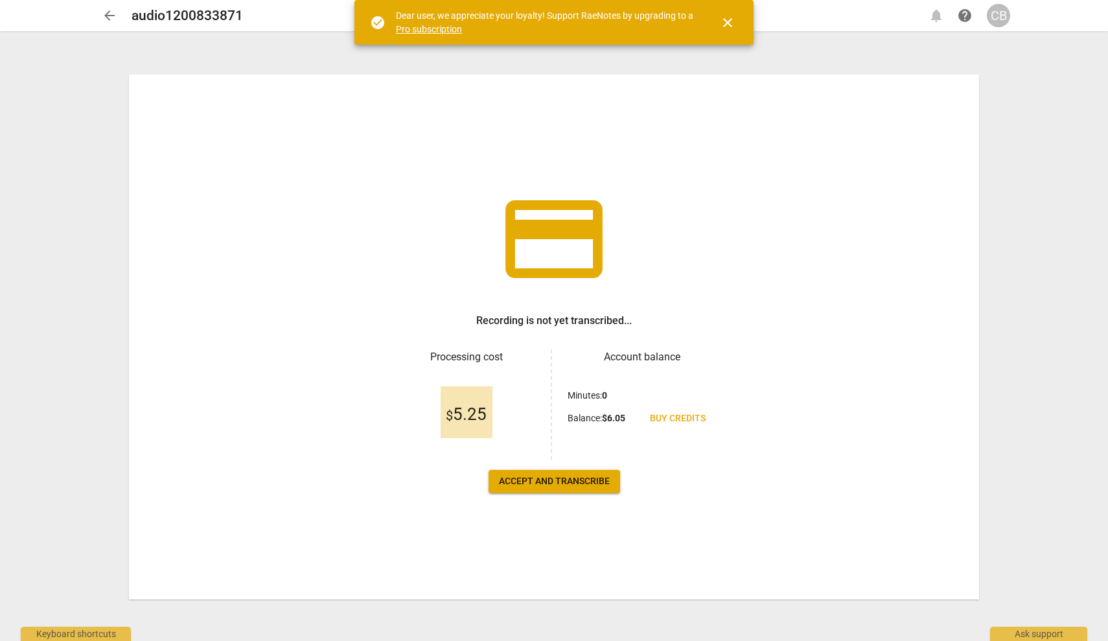
click at [544, 481] on span "Accept and transcribe" at bounding box center [554, 481] width 111 height 13
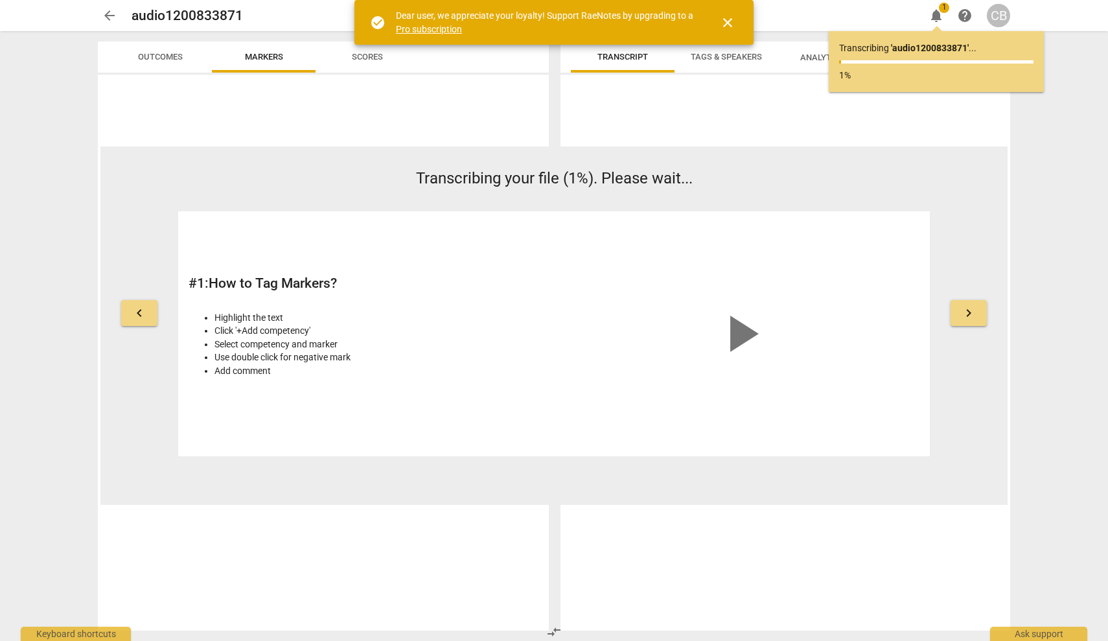
click at [730, 20] on span "close" at bounding box center [728, 23] width 16 height 16
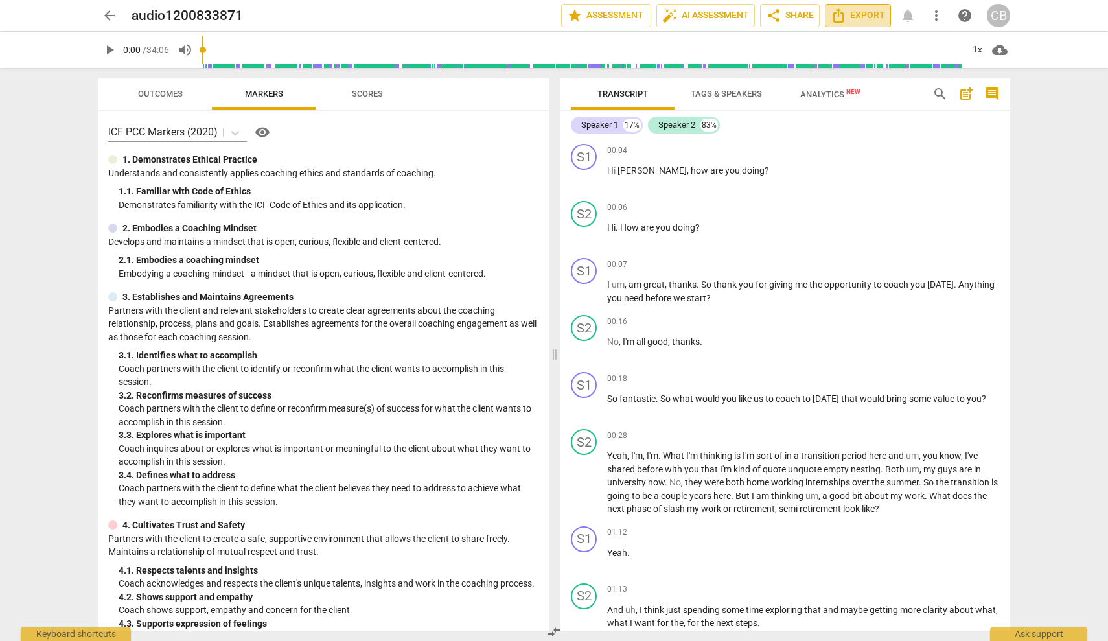
click at [864, 16] on span "Export" at bounding box center [858, 16] width 54 height 16
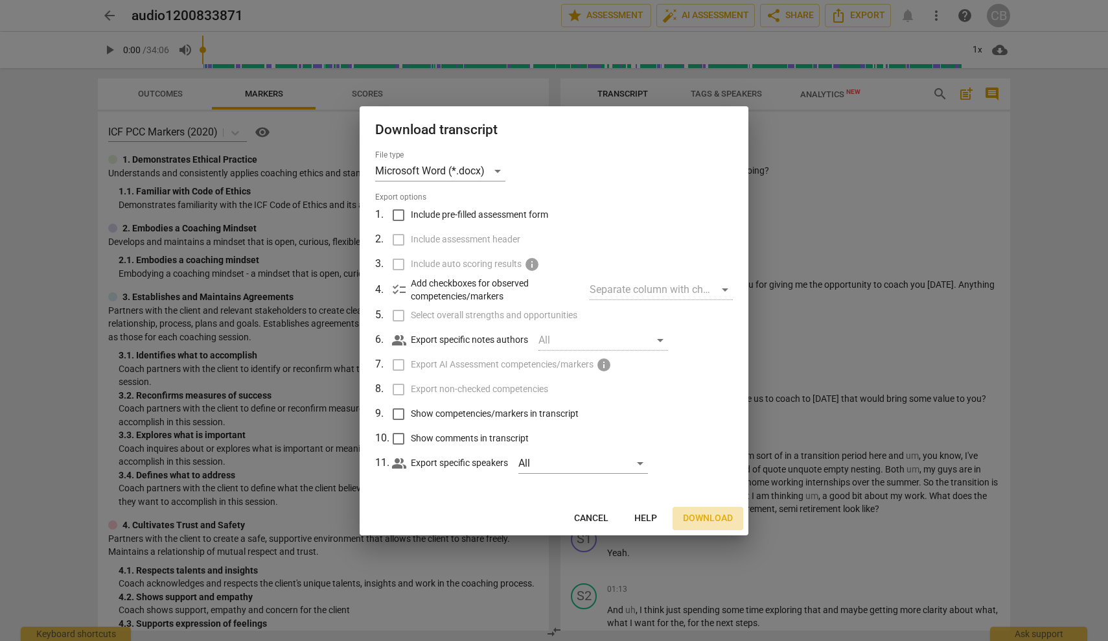
click at [713, 520] on span "Download" at bounding box center [708, 518] width 50 height 13
